Goal: Navigation & Orientation: Find specific page/section

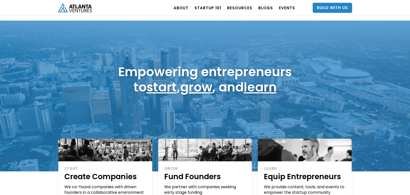
scroll to position [1, 0]
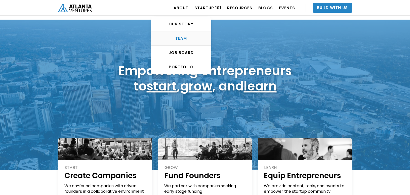
click at [187, 38] on div "TEAM" at bounding box center [181, 38] width 60 height 5
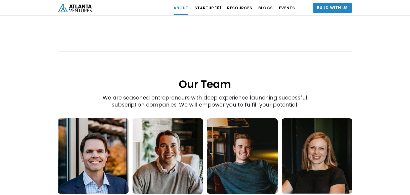
scroll to position [711, 0]
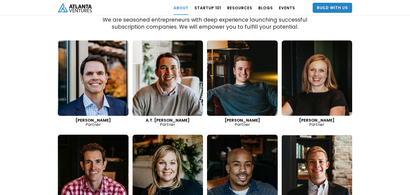
click at [321, 75] on link at bounding box center [317, 77] width 71 height 75
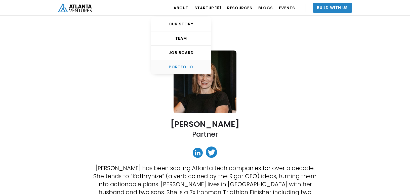
click at [182, 66] on div "PORTFOLIO" at bounding box center [181, 67] width 60 height 5
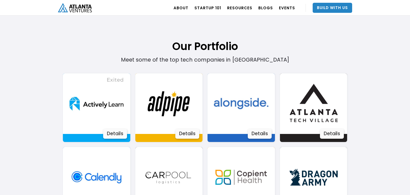
scroll to position [361, 0]
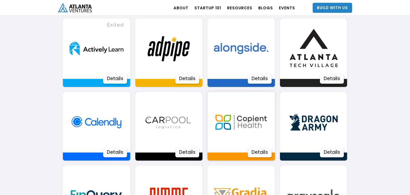
click at [259, 151] on div "Details" at bounding box center [260, 152] width 24 height 10
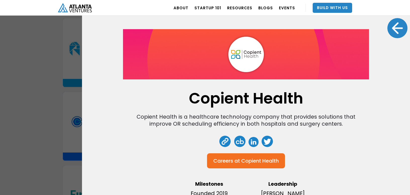
click at [396, 29] on div at bounding box center [397, 28] width 20 height 20
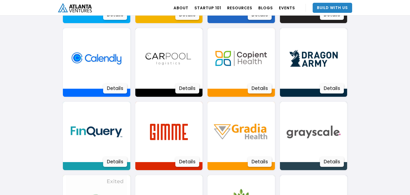
scroll to position [460, 0]
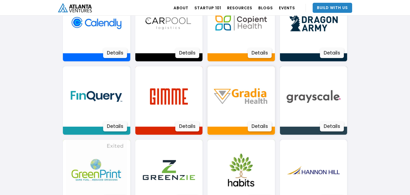
click at [260, 126] on div "Details" at bounding box center [260, 126] width 24 height 10
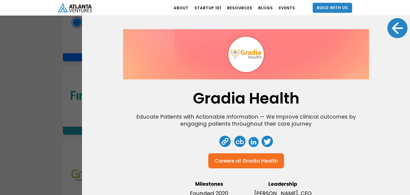
click at [395, 26] on div at bounding box center [397, 28] width 20 height 20
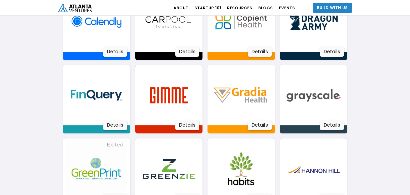
scroll to position [391, 0]
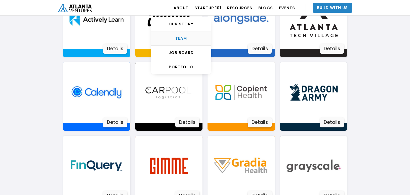
click at [184, 36] on div "TEAM" at bounding box center [181, 38] width 60 height 5
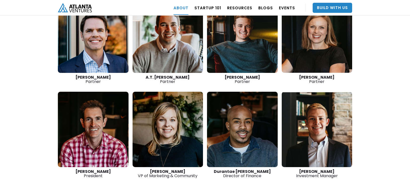
scroll to position [705, 0]
